Goal: Task Accomplishment & Management: Manage account settings

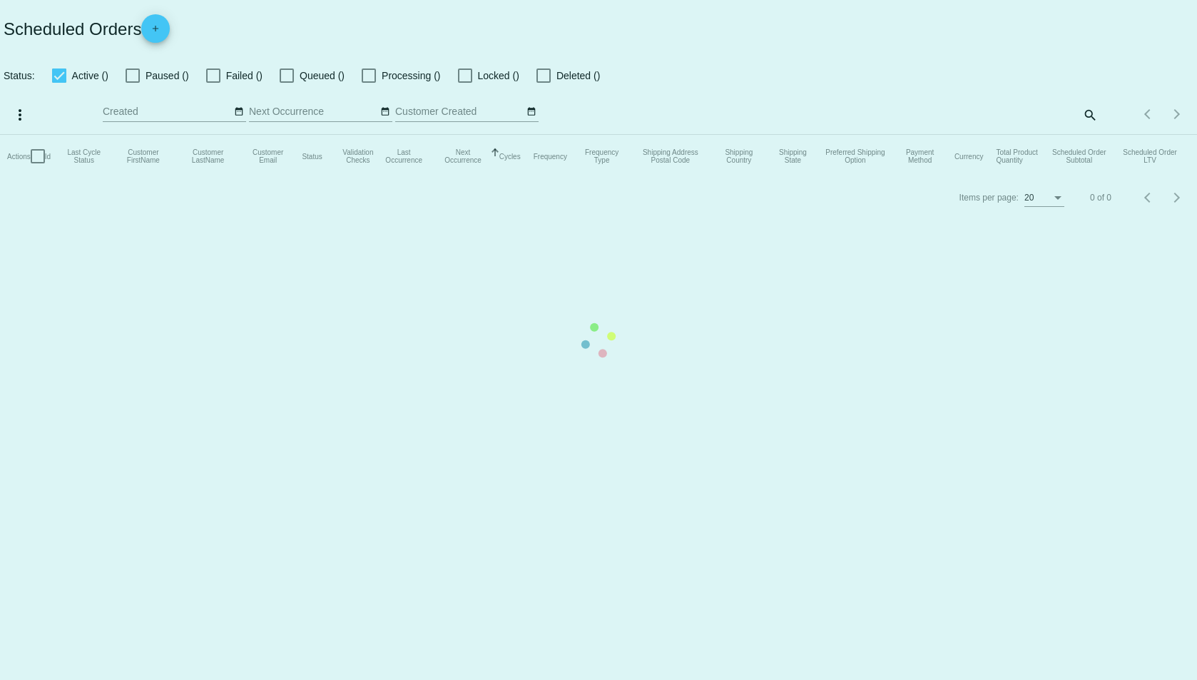
checkbox input "true"
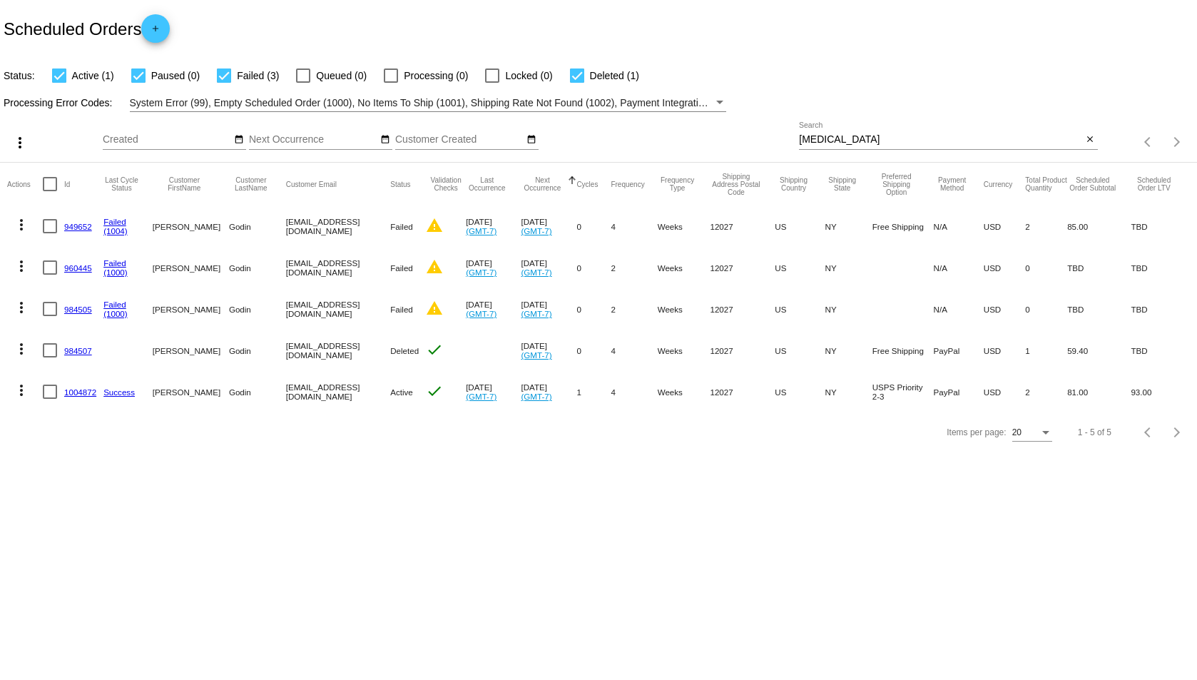
click at [872, 147] on div "baylisascaris Search" at bounding box center [940, 136] width 283 height 28
drag, startPoint x: 872, startPoint y: 147, endPoint x: 815, endPoint y: 151, distance: 57.2
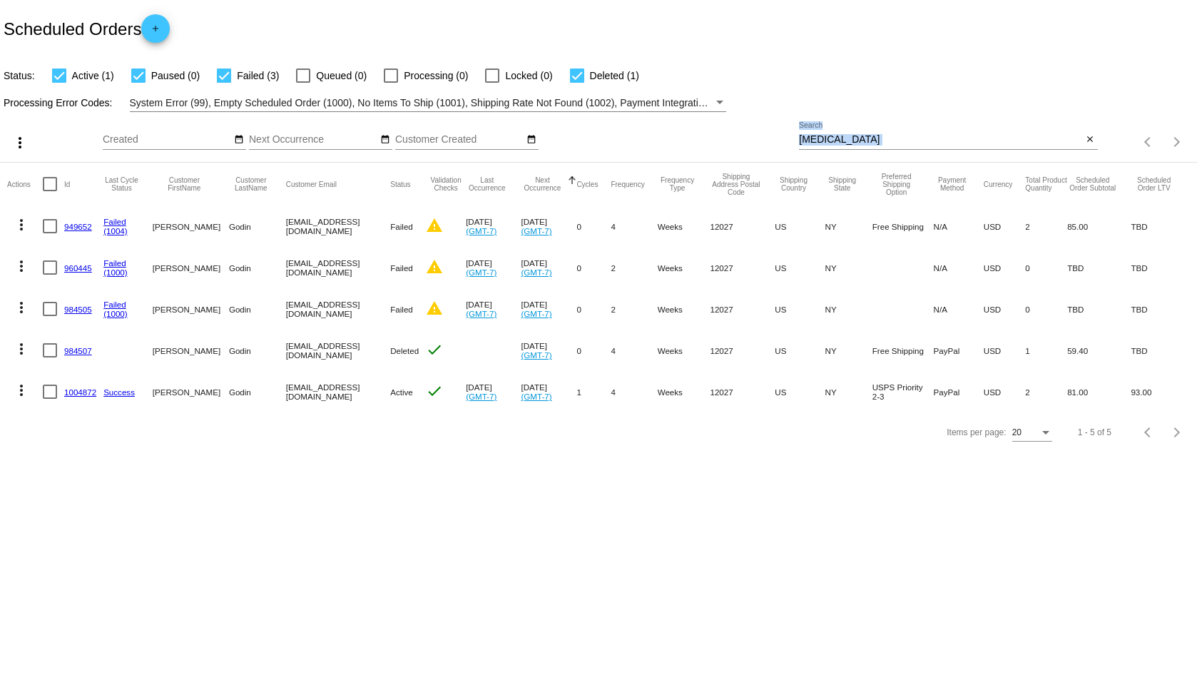
click at [815, 151] on div "baylisascaris Search close" at bounding box center [948, 142] width 298 height 41
click at [843, 136] on input "[MEDICAL_DATA]" at bounding box center [940, 139] width 283 height 11
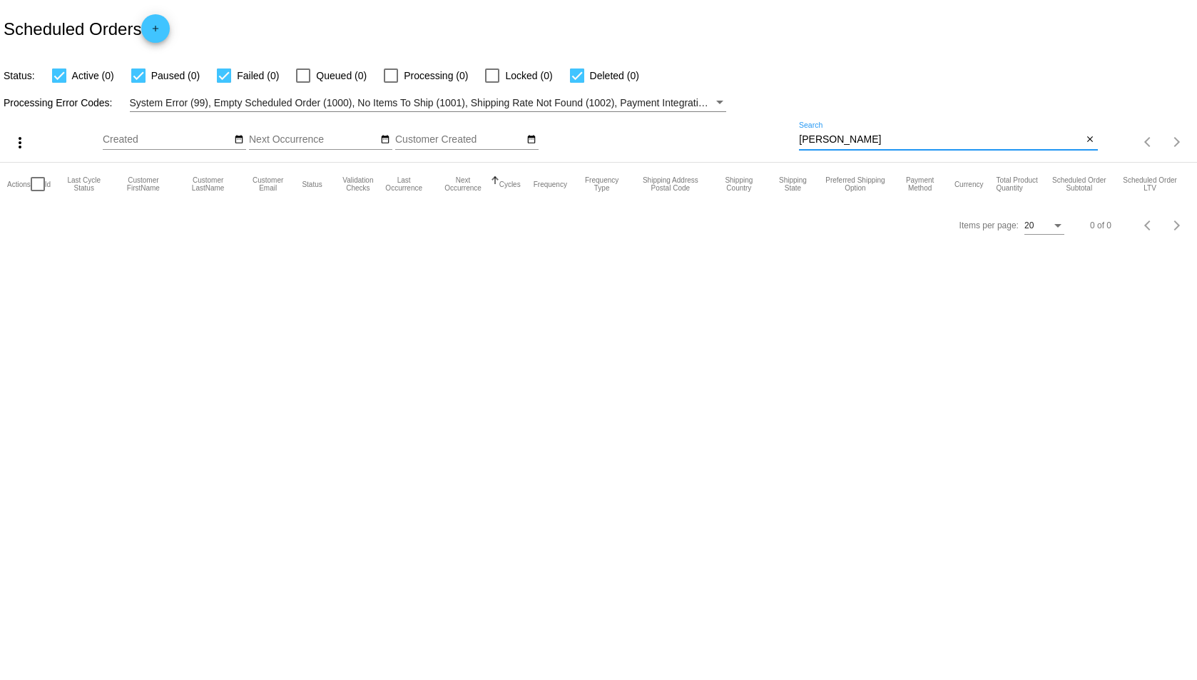
click at [887, 140] on input "paglione" at bounding box center [940, 139] width 283 height 11
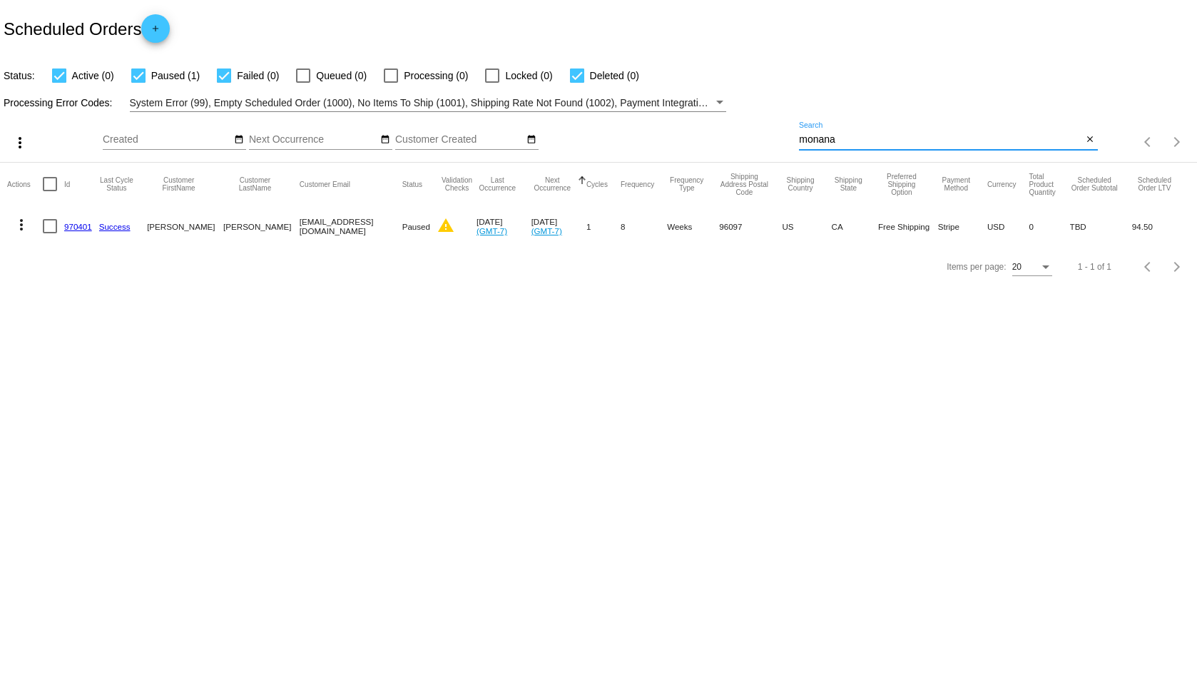
type input "monana"
click at [22, 217] on mat-icon "more_vert" at bounding box center [21, 224] width 17 height 17
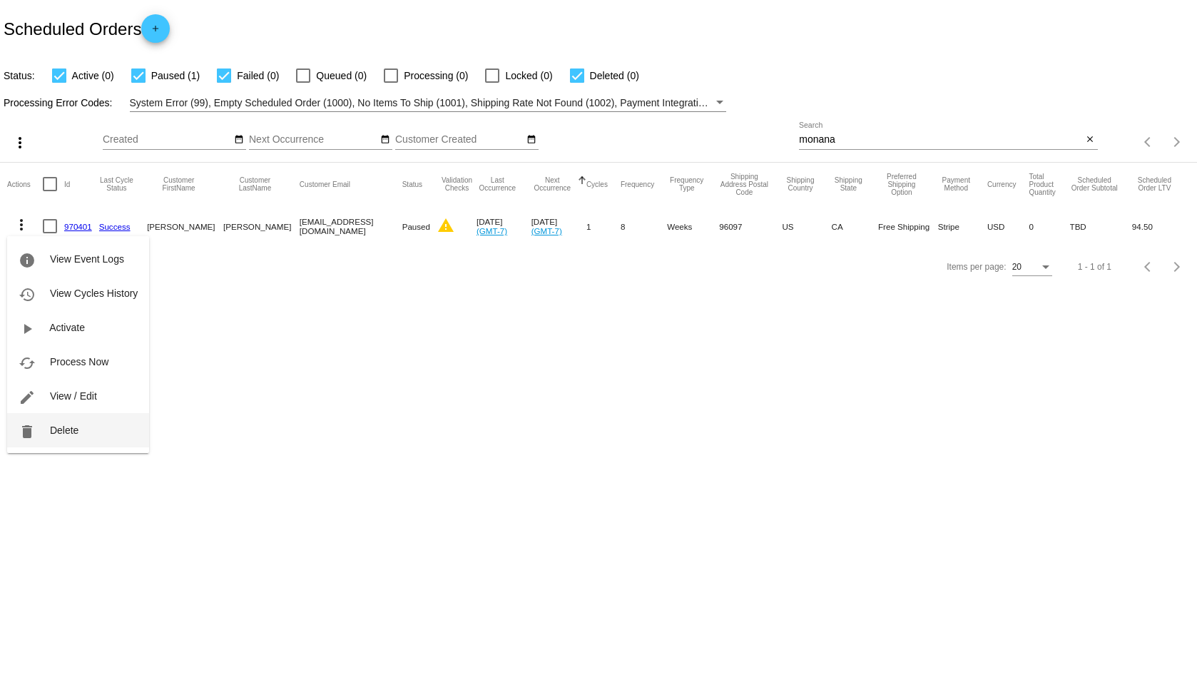
click at [79, 427] on button "delete Delete" at bounding box center [78, 430] width 142 height 34
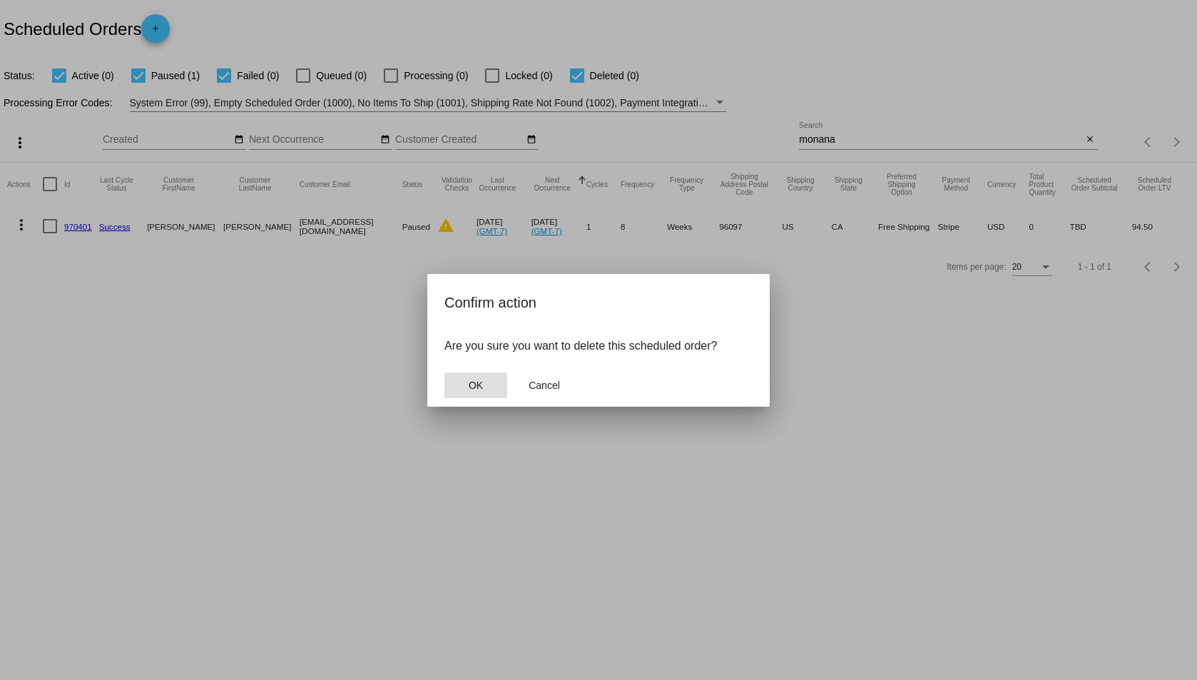
click at [482, 381] on span "OK" at bounding box center [476, 385] width 14 height 11
